Goal: Transaction & Acquisition: Purchase product/service

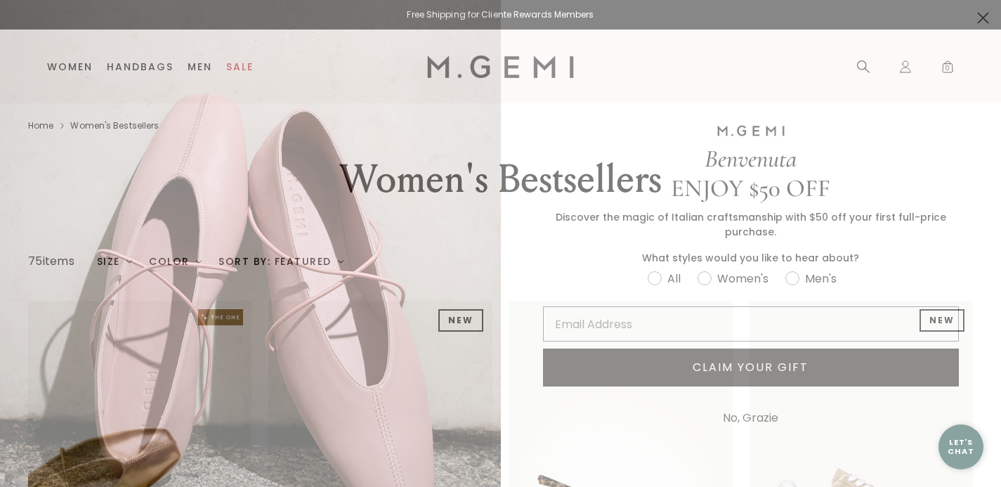
click at [986, 14] on icon "Close dialog" at bounding box center [983, 18] width 10 height 10
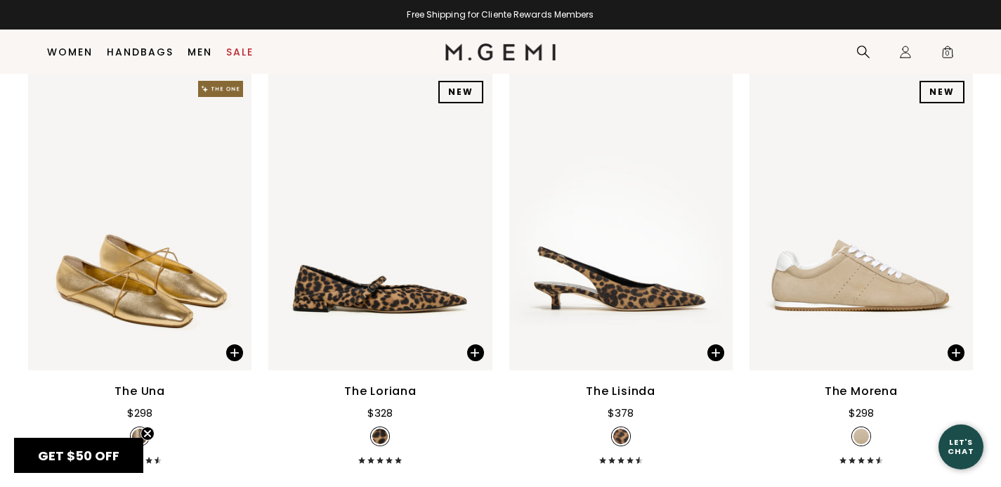
scroll to position [197, 0]
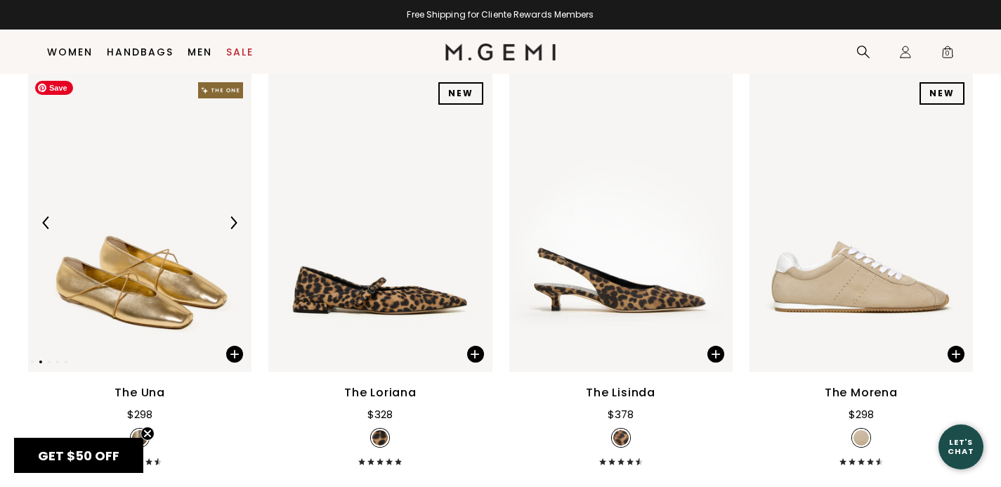
click at [190, 299] on img at bounding box center [139, 223] width 223 height 298
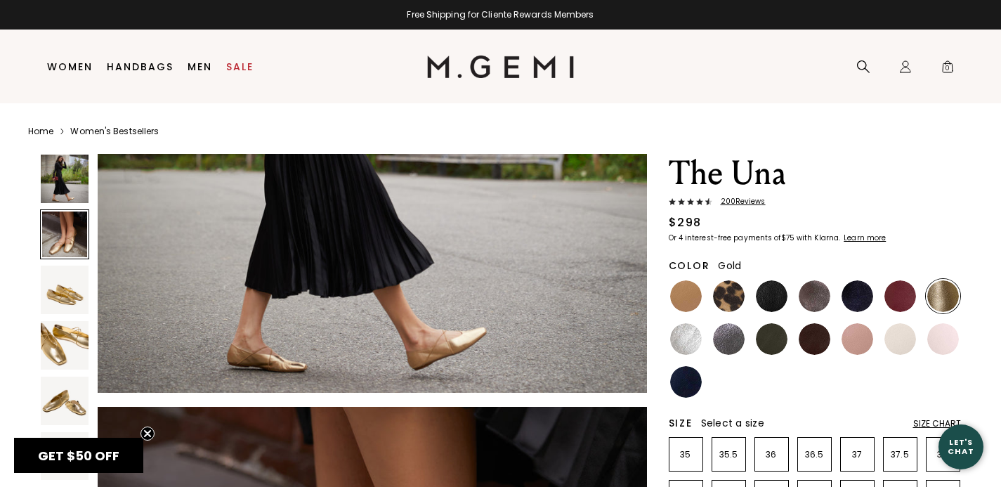
scroll to position [311, 0]
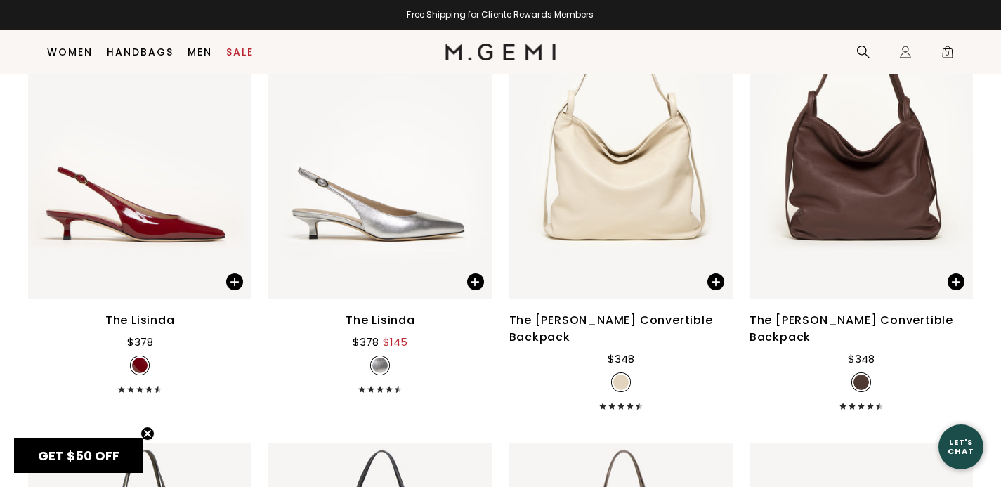
scroll to position [4112, 0]
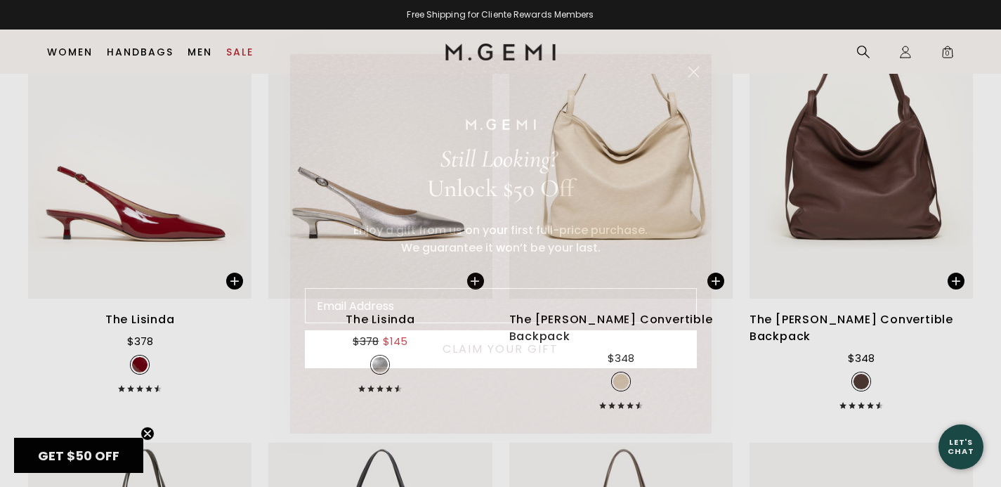
click at [692, 68] on circle "Close dialog" at bounding box center [692, 71] width 23 height 23
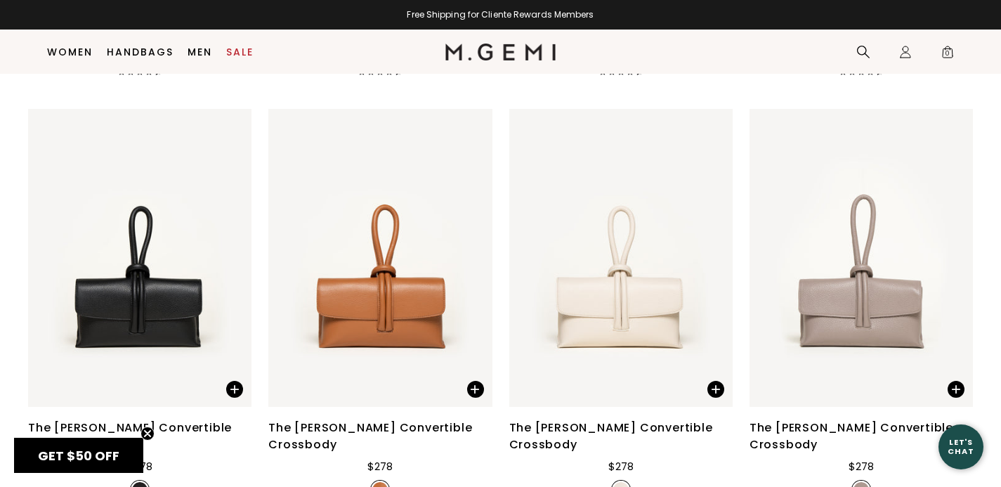
scroll to position [5431, 0]
